Goal: Find specific page/section: Find specific page/section

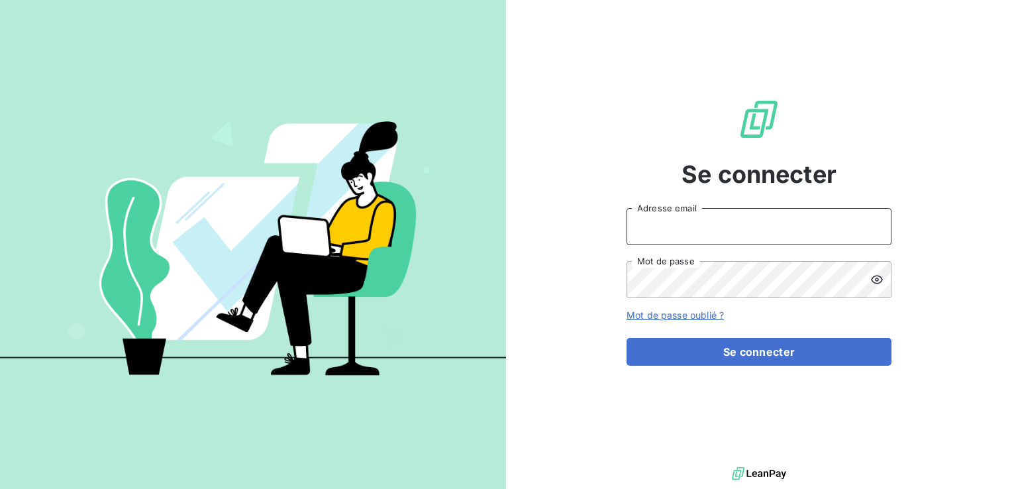
click at [688, 227] on input "Adresse email" at bounding box center [759, 226] width 265 height 37
type input "[EMAIL_ADDRESS][DOMAIN_NAME]"
click at [627, 338] on button "Se connecter" at bounding box center [759, 352] width 265 height 28
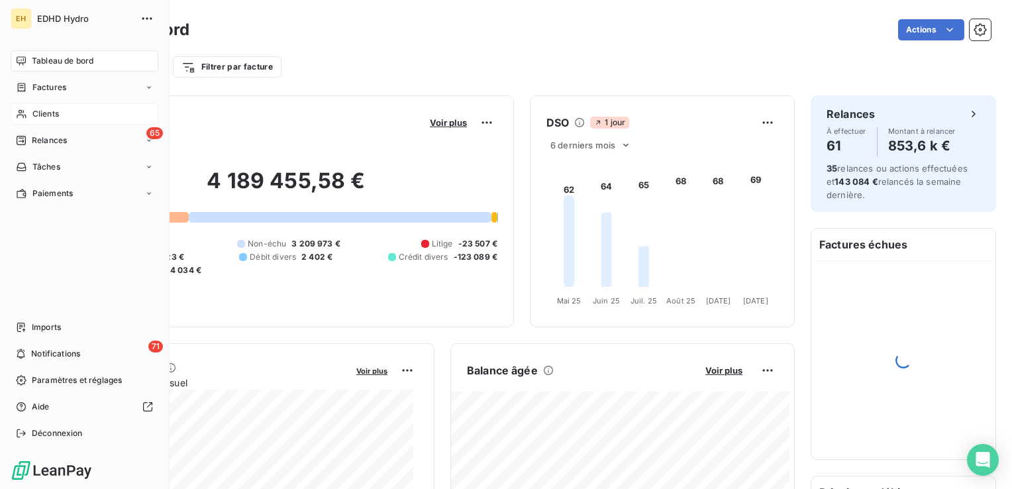
click at [34, 108] on span "Clients" at bounding box center [45, 114] width 27 height 12
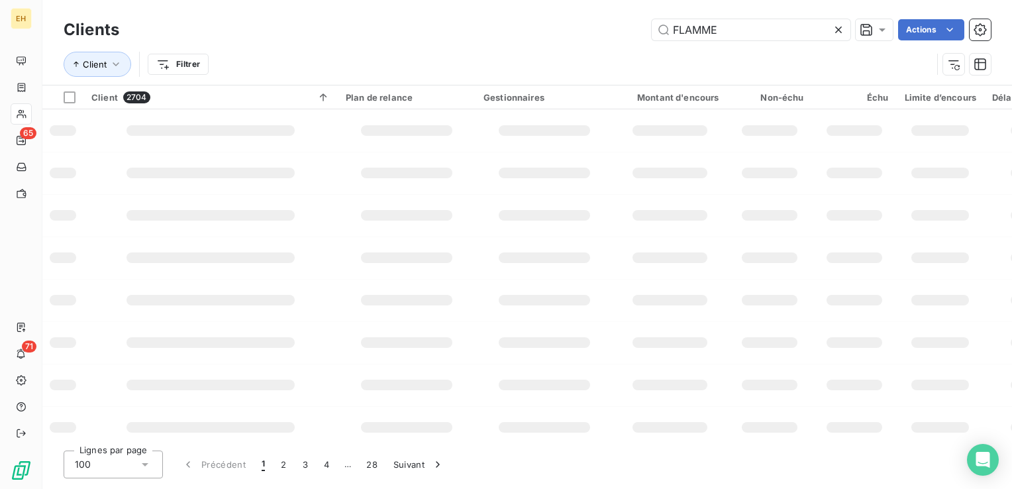
type input "FLAMME"
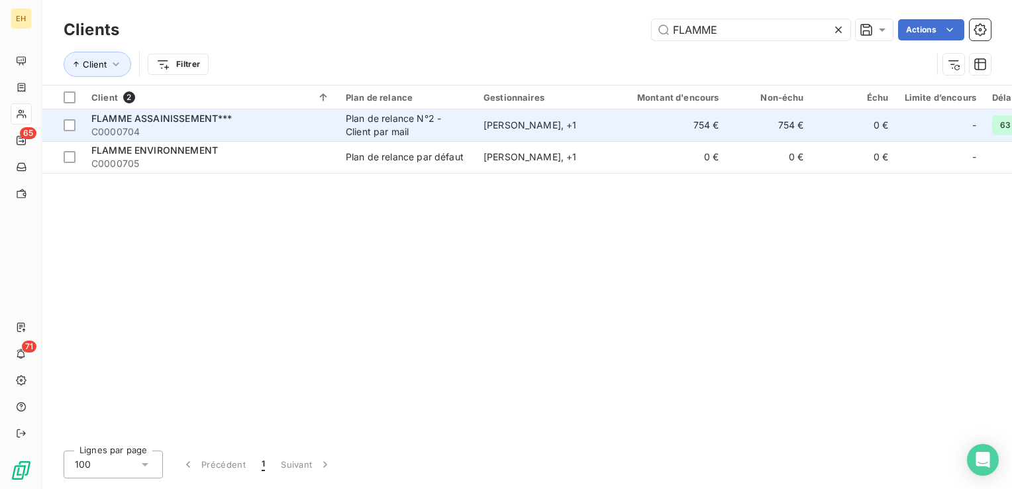
click at [294, 126] on span "C0000704" at bounding box center [210, 131] width 239 height 13
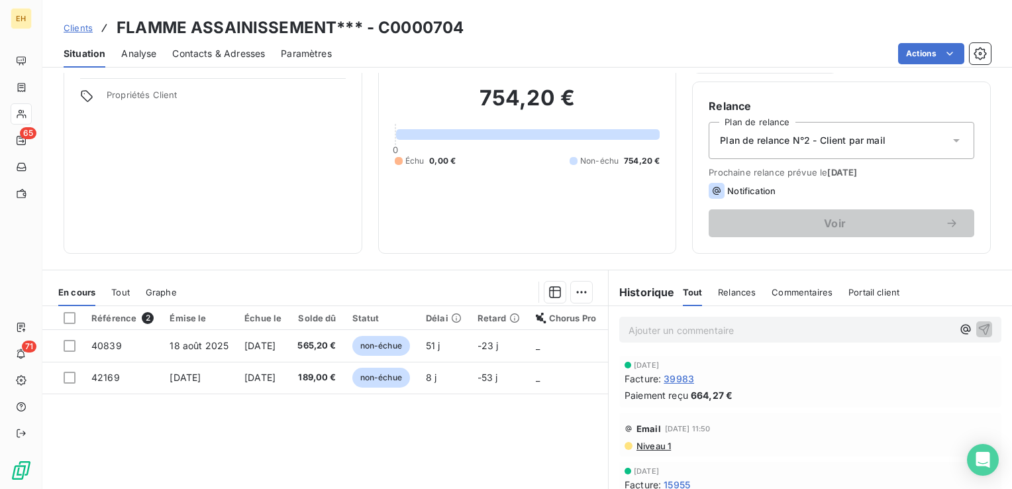
scroll to position [199, 0]
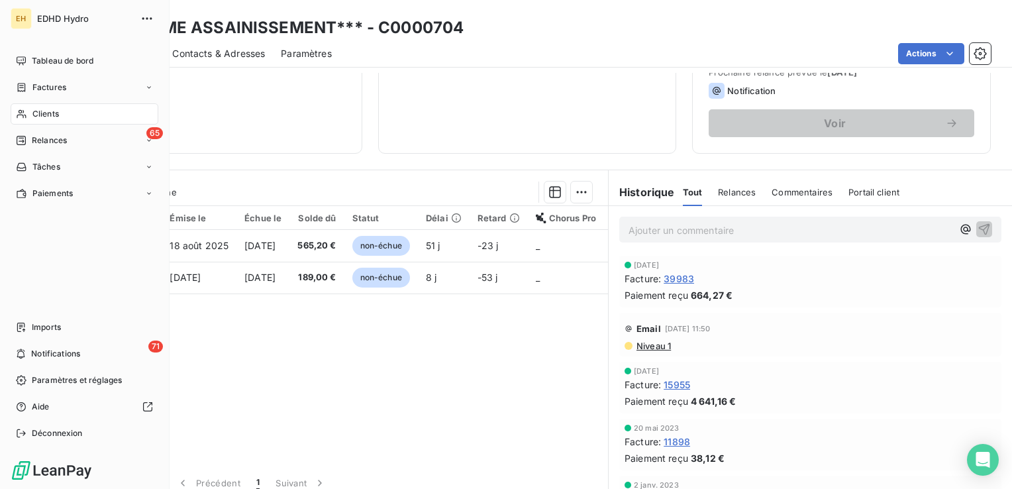
click at [32, 110] on span "Clients" at bounding box center [45, 114] width 27 height 12
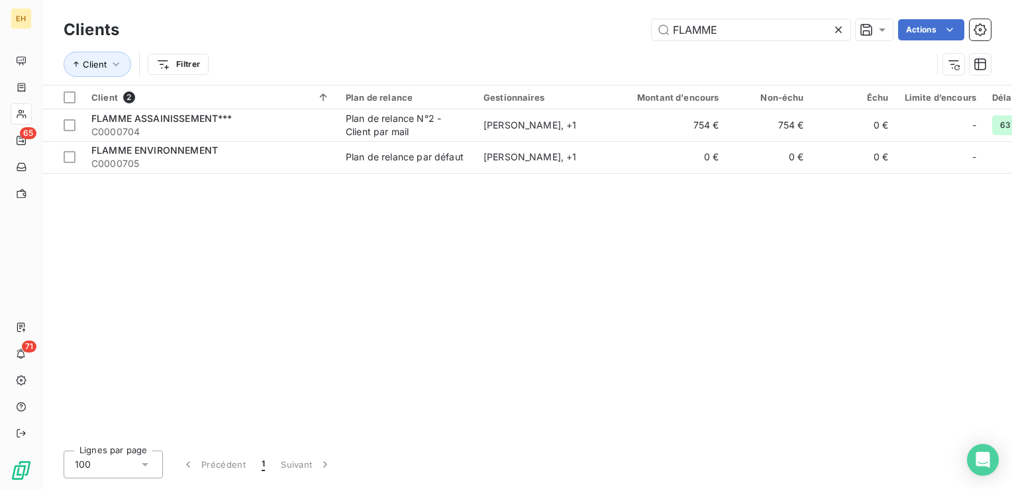
drag, startPoint x: 729, startPoint y: 30, endPoint x: 559, endPoint y: 28, distance: 170.3
click at [559, 28] on div "FLAMME Actions" at bounding box center [563, 29] width 856 height 21
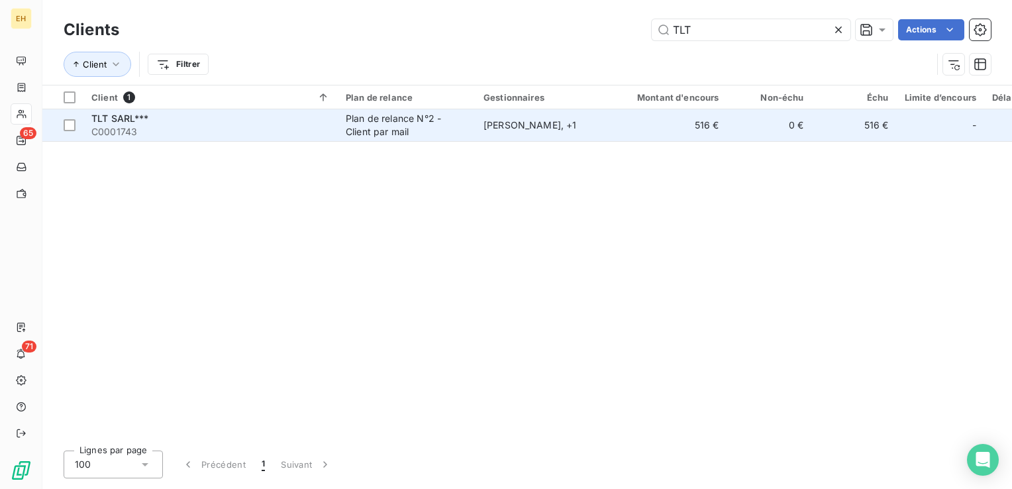
type input "TLT"
click at [387, 128] on div "Plan de relance N°2 - Client par mail" at bounding box center [407, 125] width 122 height 27
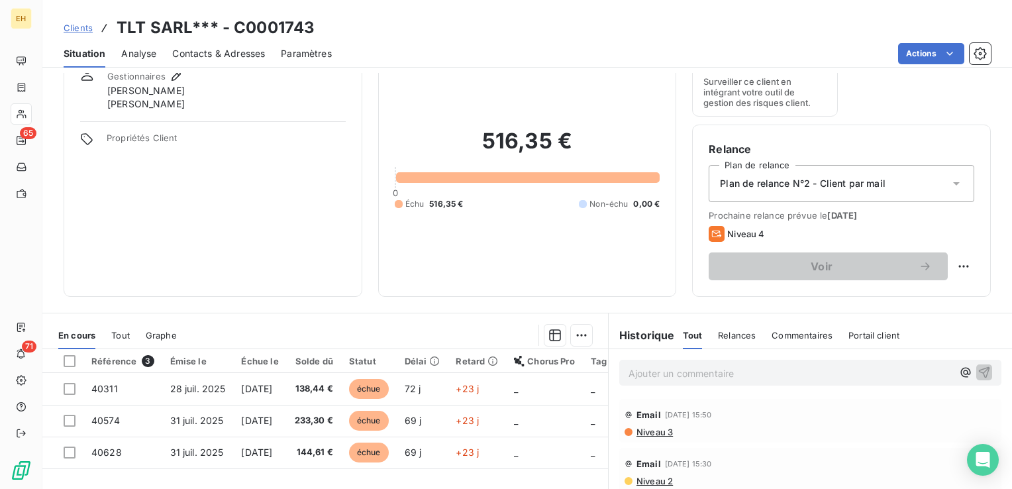
scroll to position [133, 0]
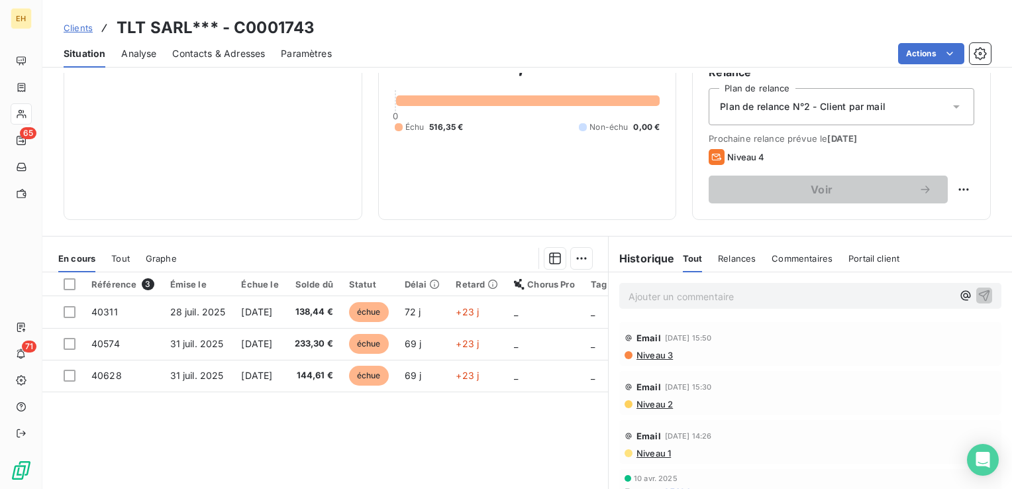
click at [657, 297] on p "Ajouter un commentaire ﻿" at bounding box center [791, 296] width 324 height 17
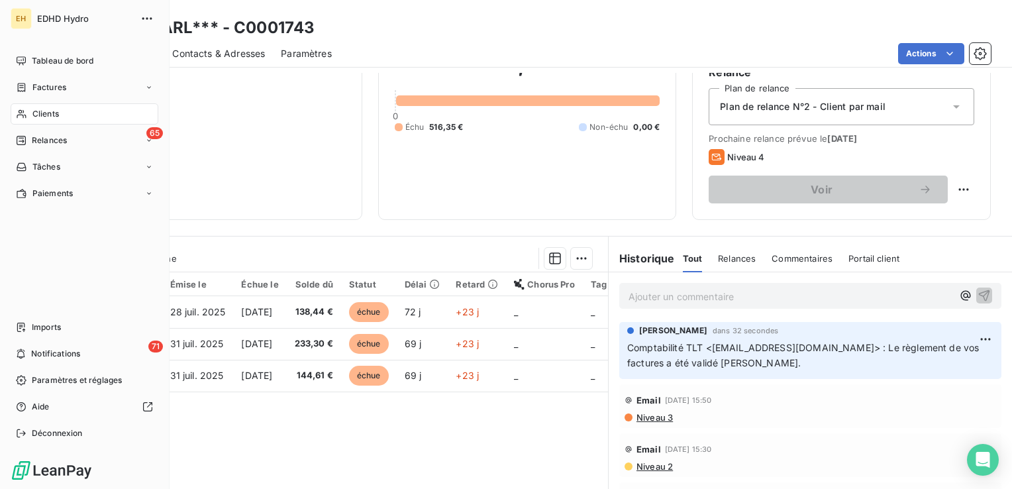
click at [44, 112] on span "Clients" at bounding box center [45, 114] width 27 height 12
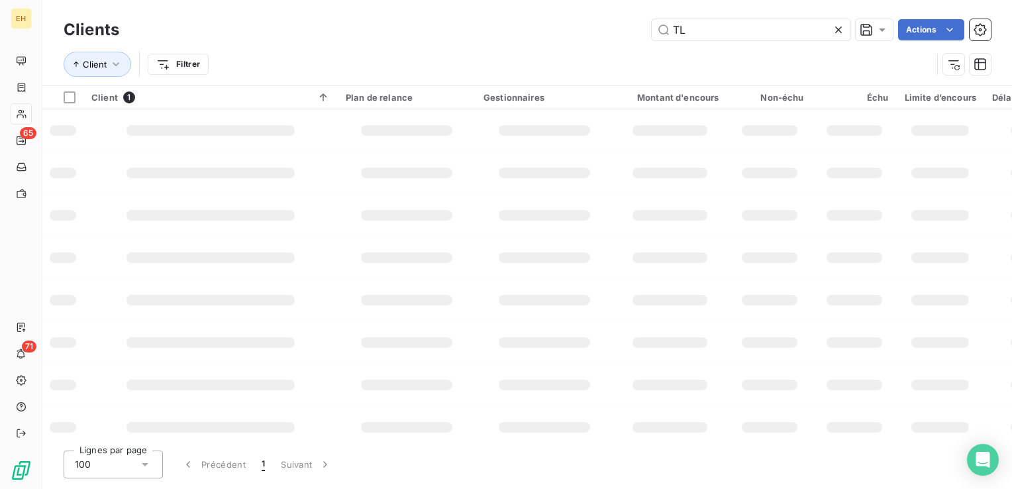
type input "T"
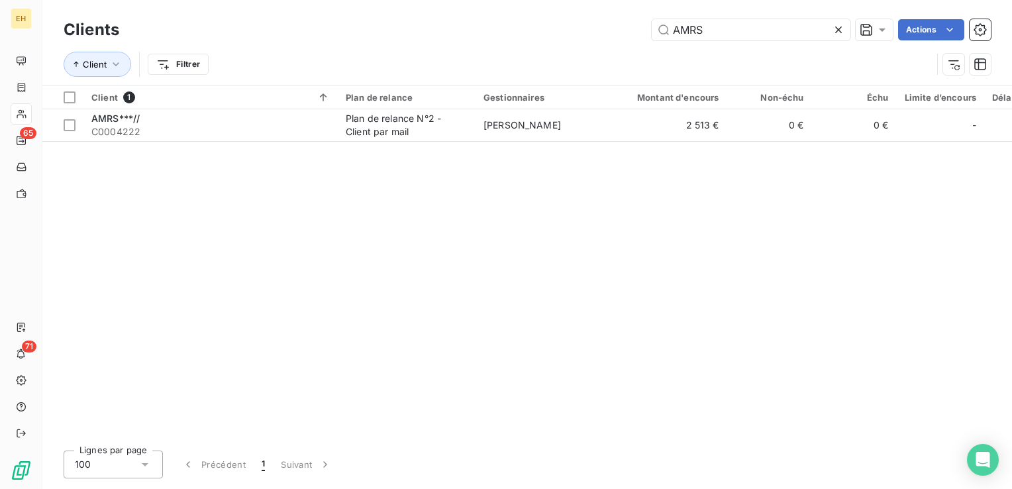
type input "AMRS"
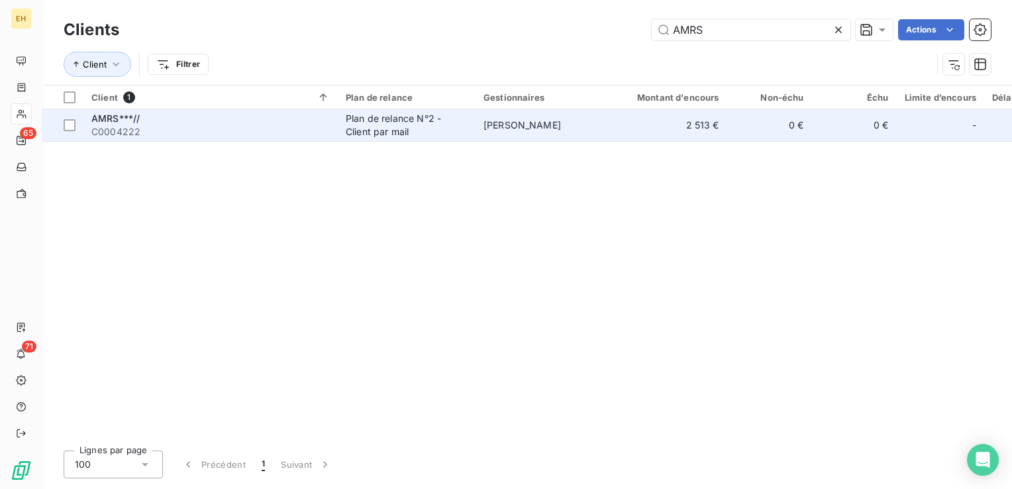
click at [405, 128] on div "Plan de relance N°2 - Client par mail" at bounding box center [407, 125] width 122 height 27
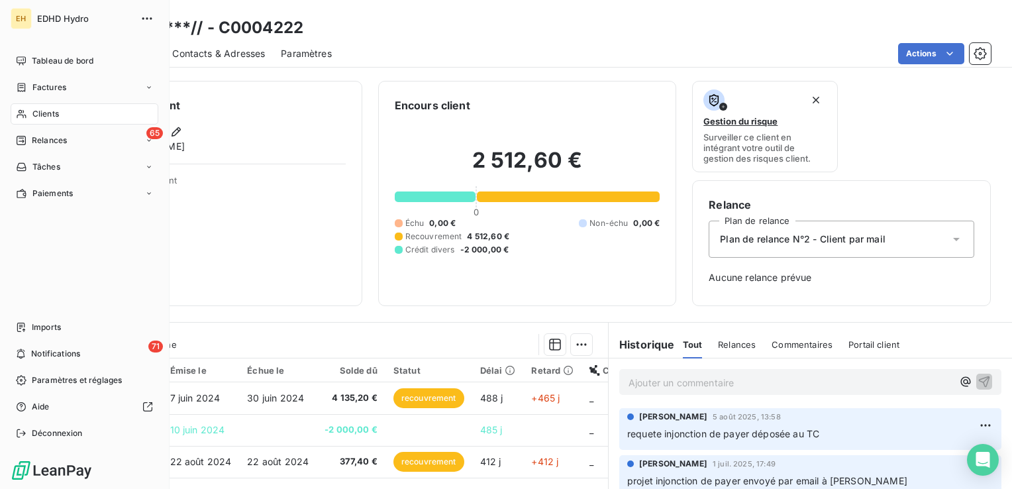
click at [52, 113] on span "Clients" at bounding box center [45, 114] width 27 height 12
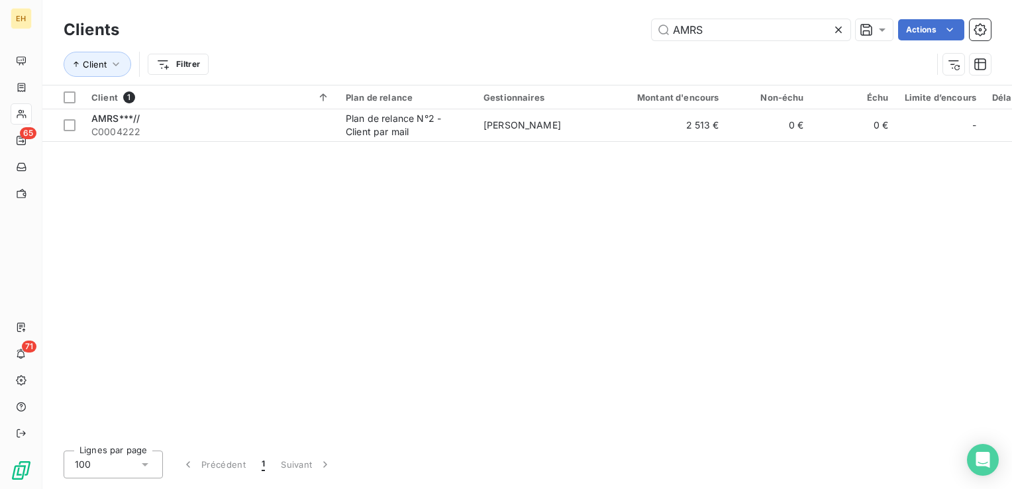
drag, startPoint x: 737, startPoint y: 21, endPoint x: 601, endPoint y: 21, distance: 136.5
click at [601, 21] on div "AMRS Actions" at bounding box center [563, 29] width 856 height 21
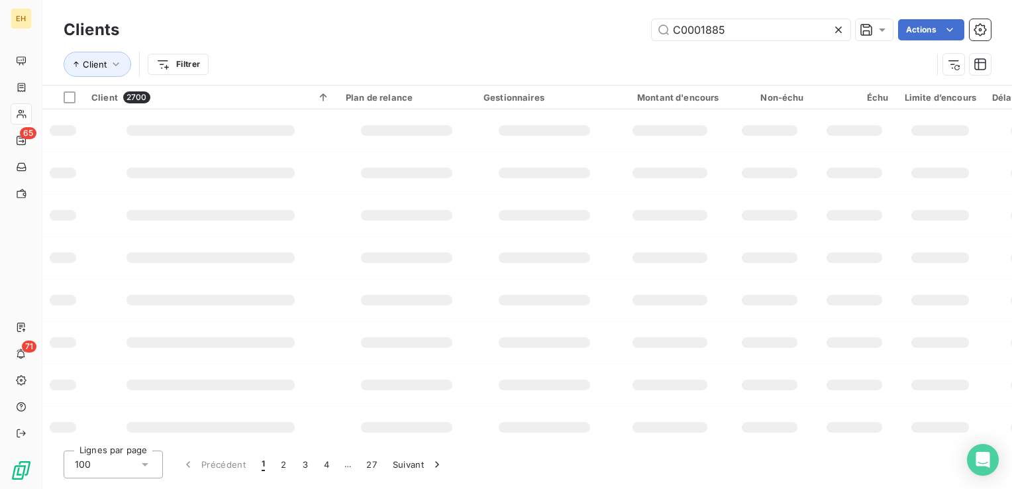
type input "C0001885"
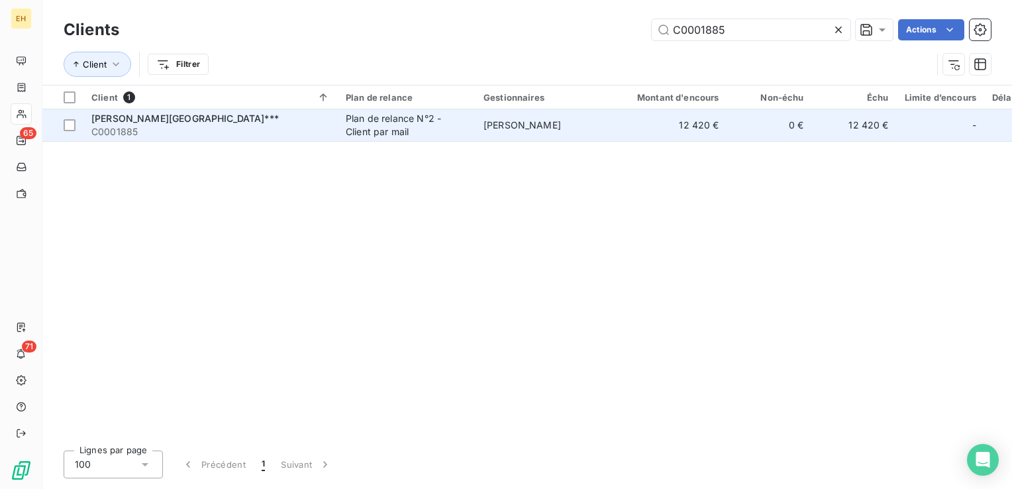
click at [292, 133] on span "C0001885" at bounding box center [210, 131] width 239 height 13
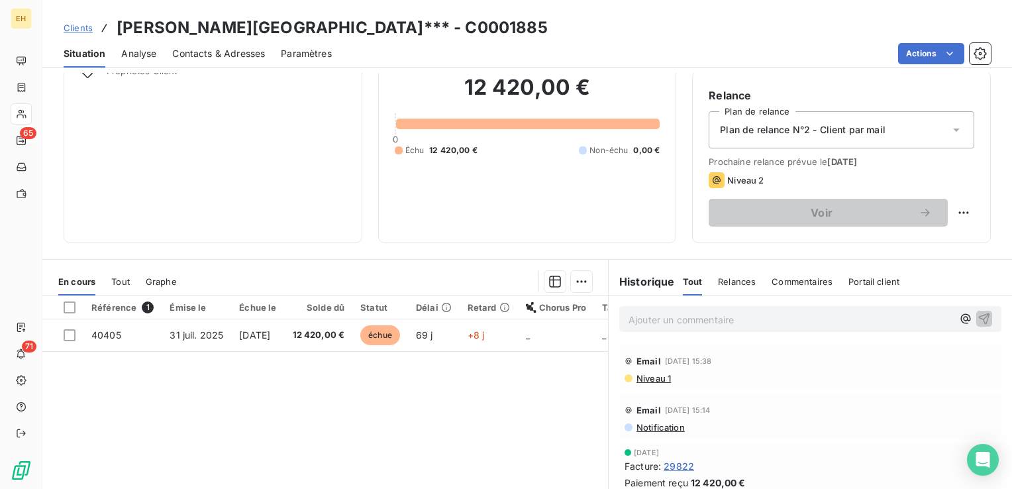
scroll to position [133, 0]
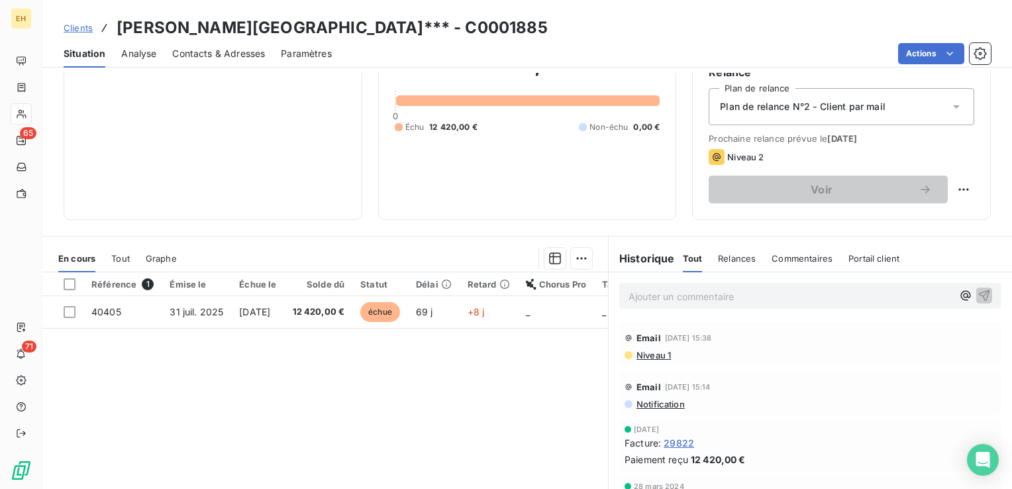
click at [637, 299] on p "Ajouter un commentaire ﻿" at bounding box center [791, 296] width 324 height 17
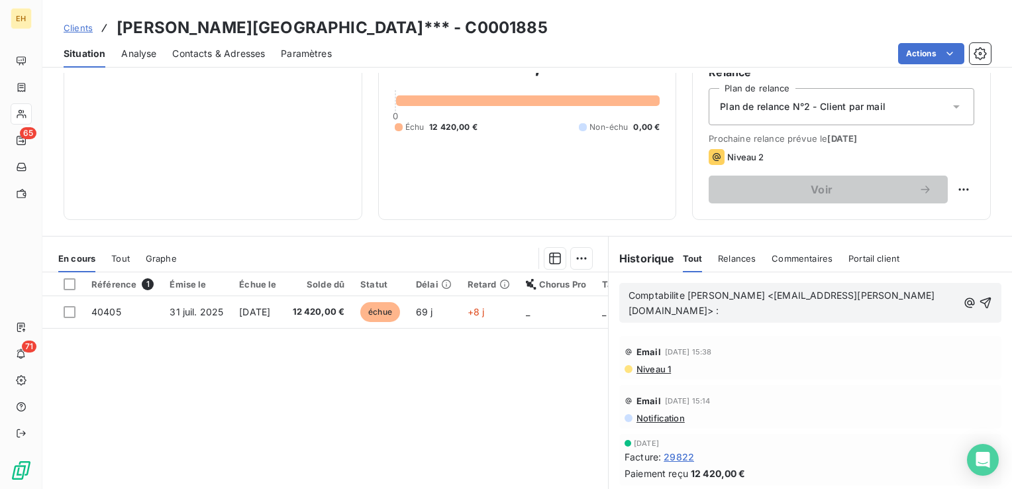
click at [907, 299] on span "Comptabilite [PERSON_NAME] <[EMAIL_ADDRESS][PERSON_NAME][DOMAIN_NAME]> :" at bounding box center [782, 303] width 306 height 27
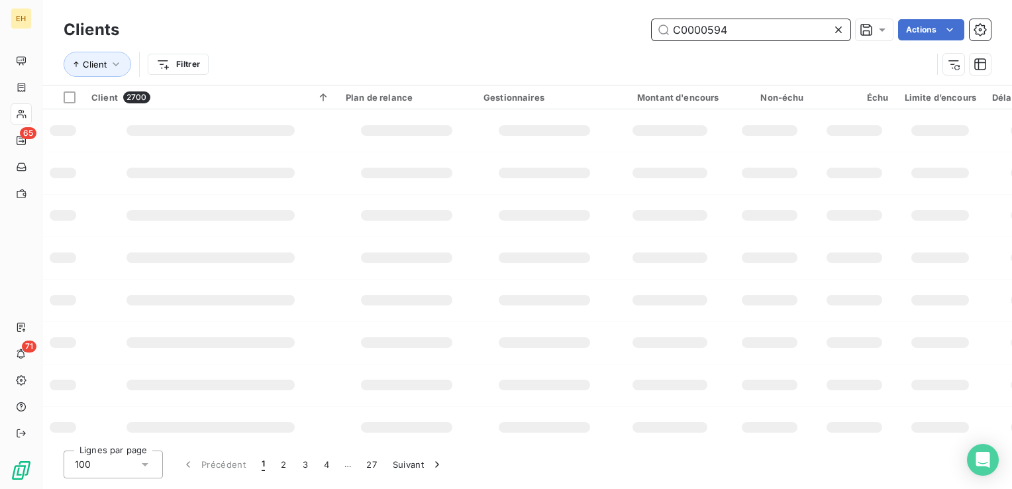
type input "C0000594"
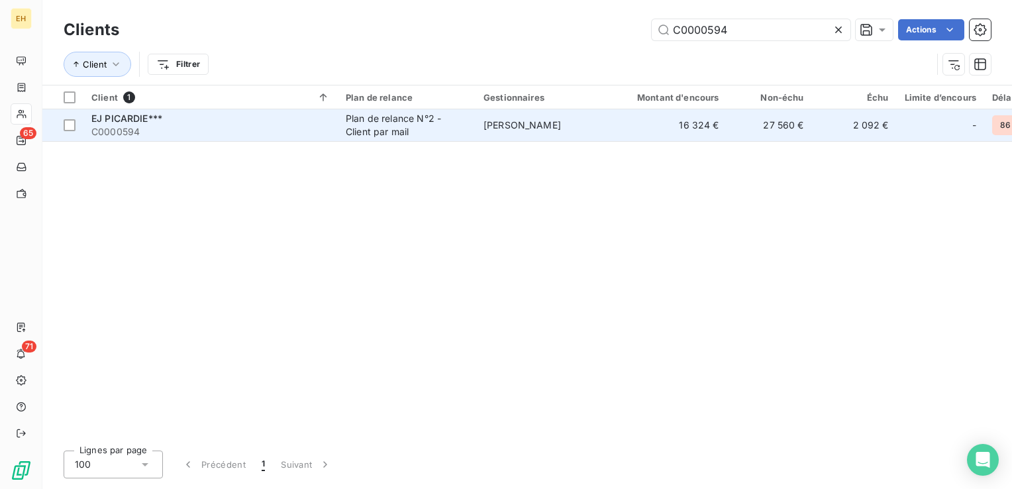
click at [150, 136] on span "C0000594" at bounding box center [210, 131] width 239 height 13
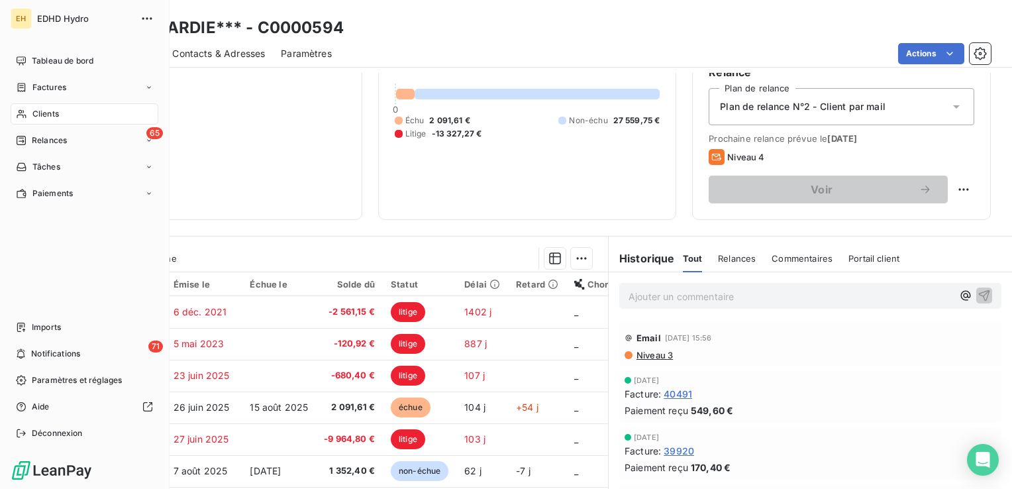
click at [53, 117] on span "Clients" at bounding box center [45, 114] width 27 height 12
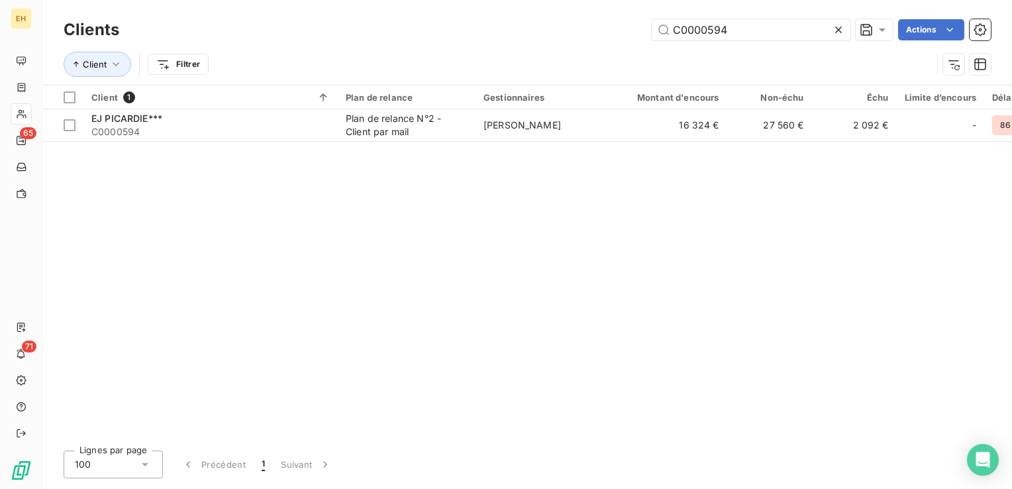
drag, startPoint x: 754, startPoint y: 21, endPoint x: 622, endPoint y: 22, distance: 132.5
click at [622, 22] on div "C0000594 Actions" at bounding box center [563, 29] width 856 height 21
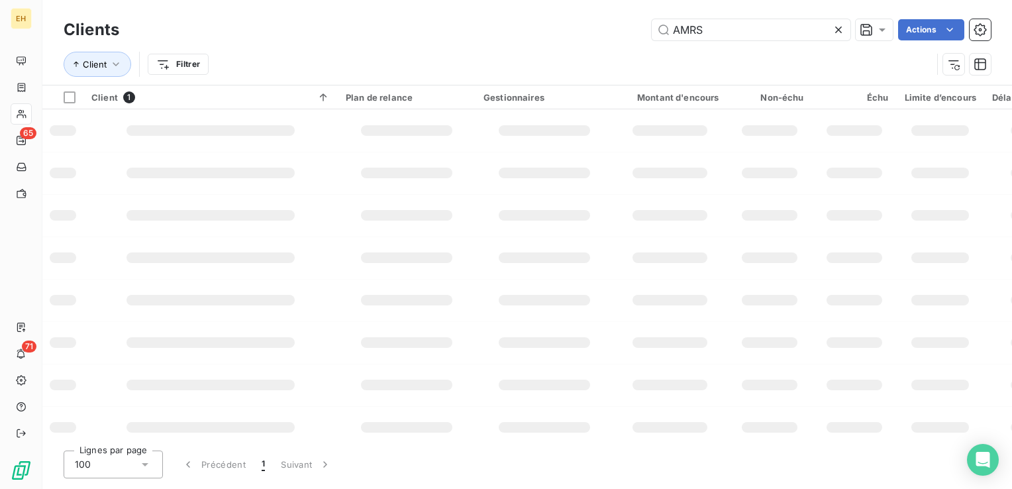
type input "AMRS"
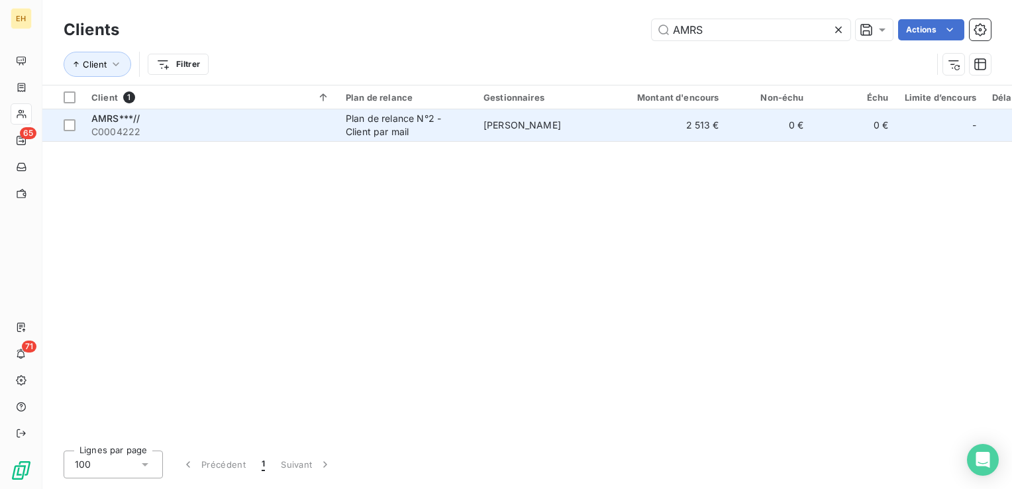
click at [292, 135] on span "C0004222" at bounding box center [210, 131] width 239 height 13
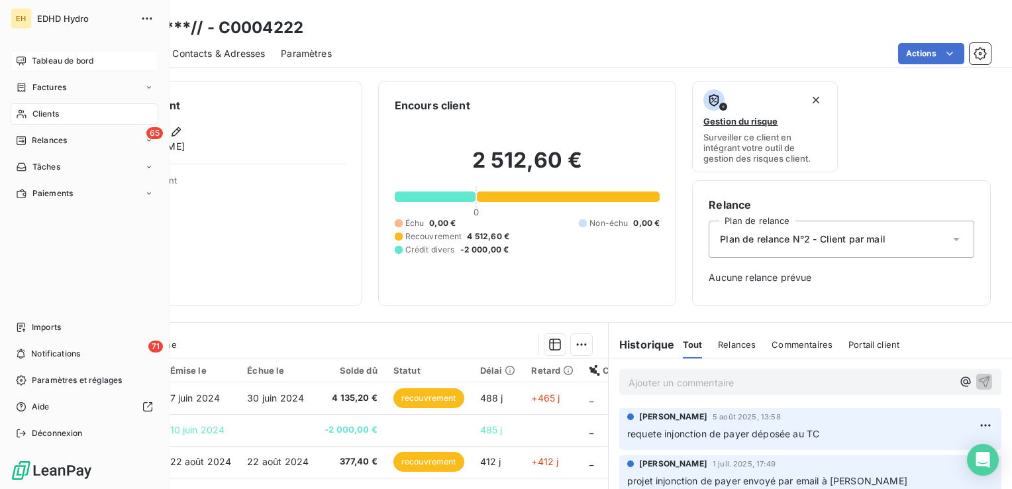
click at [51, 56] on span "Tableau de bord" at bounding box center [63, 61] width 62 height 12
